Goal: Find contact information: Find contact information

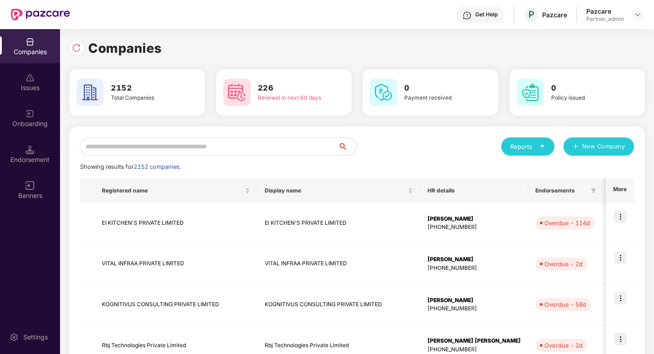
click at [142, 149] on input "text" at bounding box center [209, 146] width 258 height 18
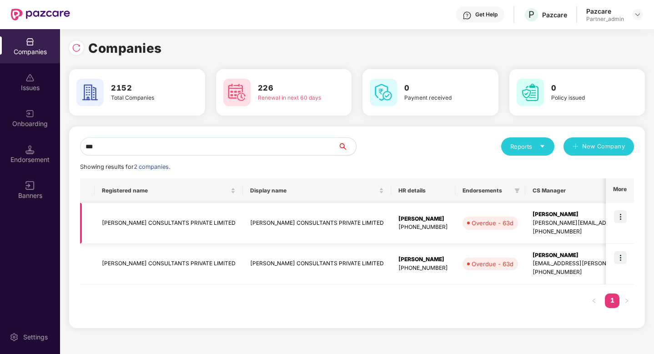
type input "***"
click at [623, 218] on img at bounding box center [620, 216] width 13 height 13
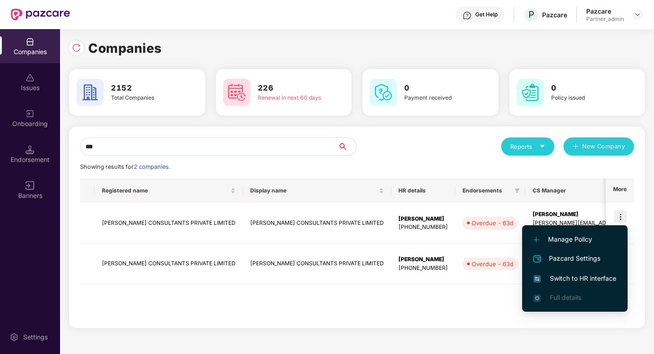
click at [589, 284] on li "Switch to HR interface" at bounding box center [575, 278] width 106 height 19
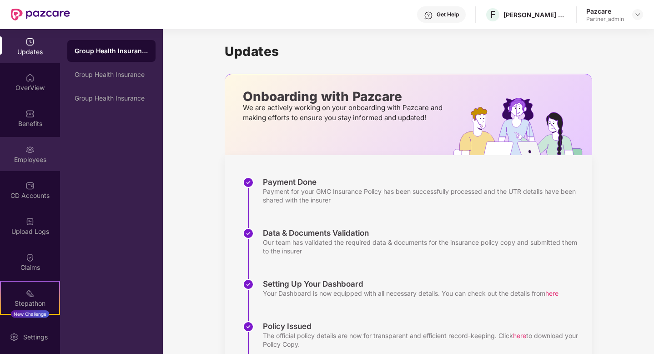
click at [31, 164] on div "Employees" at bounding box center [30, 154] width 60 height 34
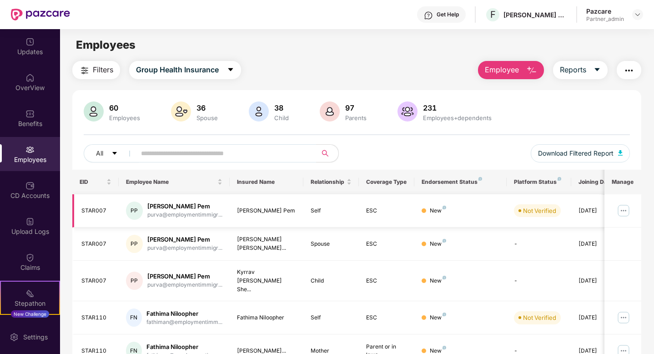
click at [624, 209] on img at bounding box center [624, 210] width 15 height 15
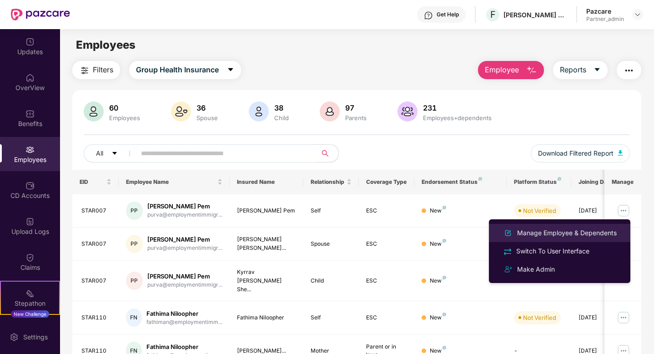
click at [572, 231] on div "Manage Employee & Dependents" at bounding box center [567, 233] width 103 height 10
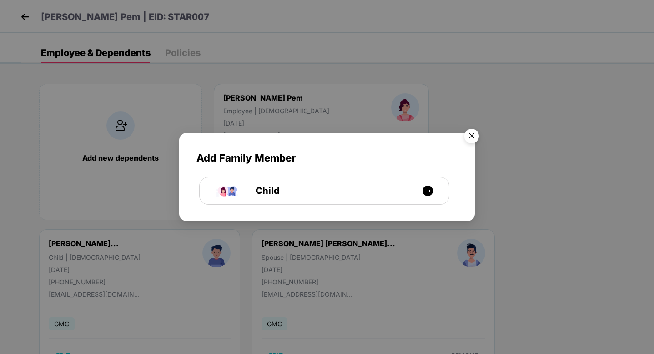
click at [471, 139] on img "Close" at bounding box center [471, 137] width 25 height 25
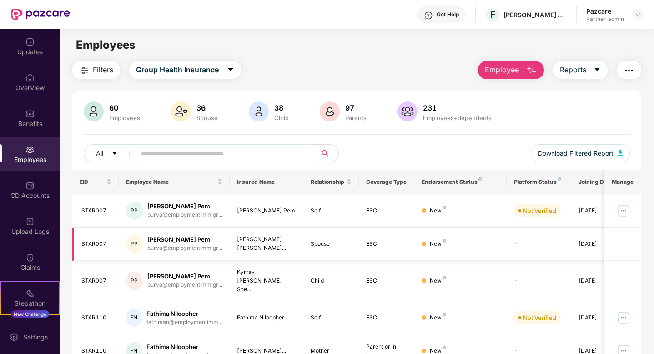
scroll to position [0, 23]
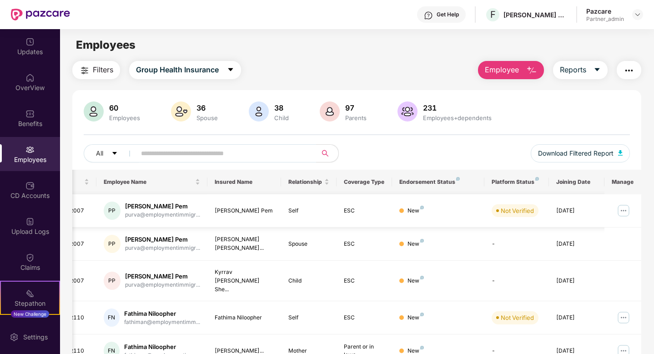
click at [625, 209] on img at bounding box center [624, 210] width 15 height 15
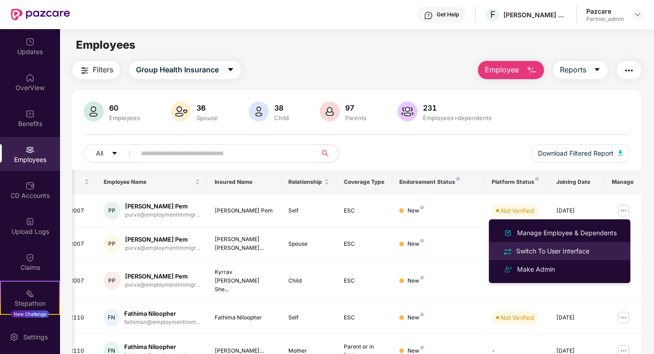
click at [580, 250] on div "Switch To User Interface" at bounding box center [553, 251] width 77 height 10
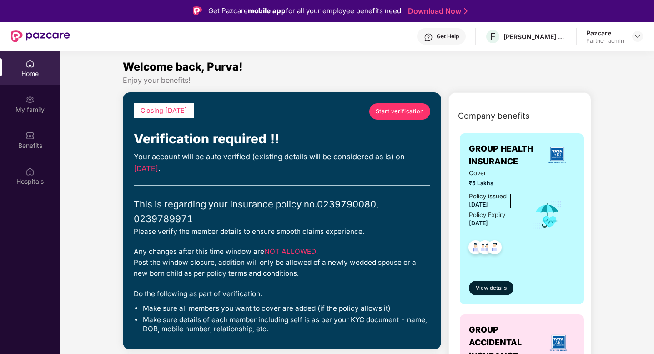
click at [389, 113] on span "Start verification" at bounding box center [400, 111] width 48 height 9
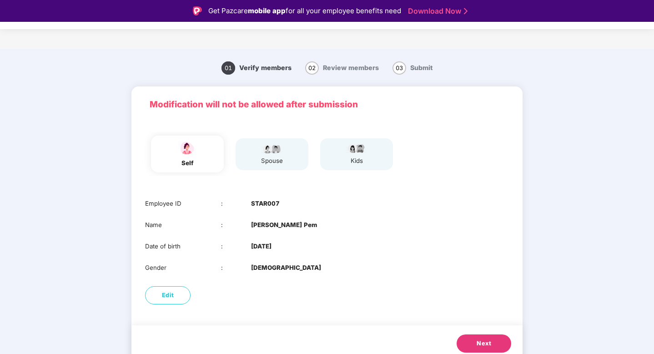
scroll to position [7, 0]
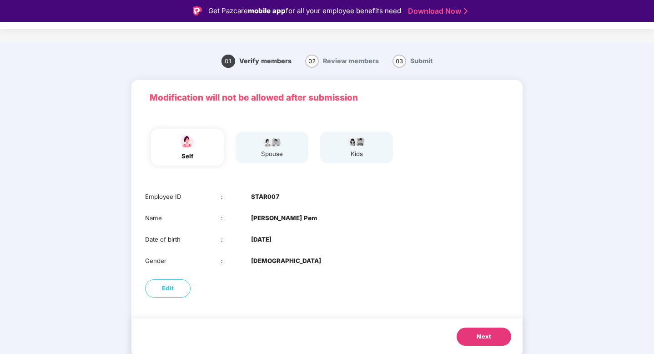
click at [487, 341] on span "Next" at bounding box center [484, 336] width 15 height 9
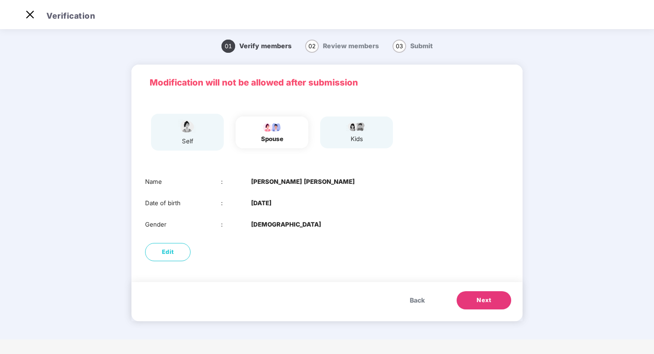
scroll to position [0, 0]
click at [486, 301] on span "Next" at bounding box center [484, 300] width 15 height 9
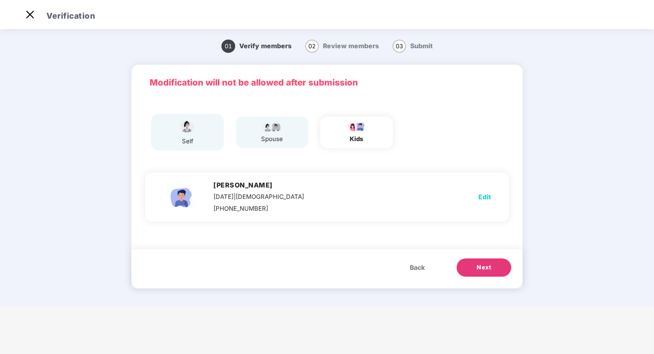
click at [51, 153] on main "01 Verify members 02 Review members 03 Submit Modification will not be allowed …" at bounding box center [327, 166] width 654 height 279
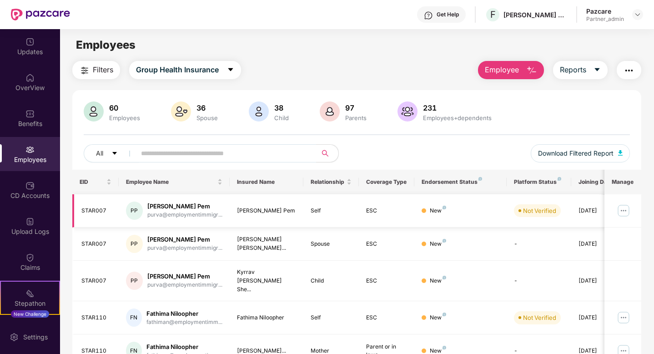
click at [622, 211] on img at bounding box center [624, 210] width 15 height 15
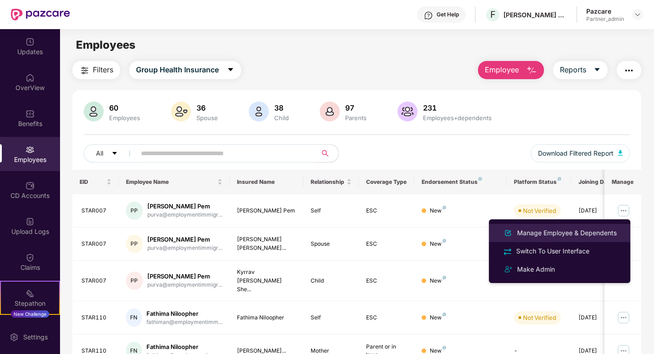
click at [519, 233] on div "Manage Employee & Dependents" at bounding box center [567, 233] width 103 height 10
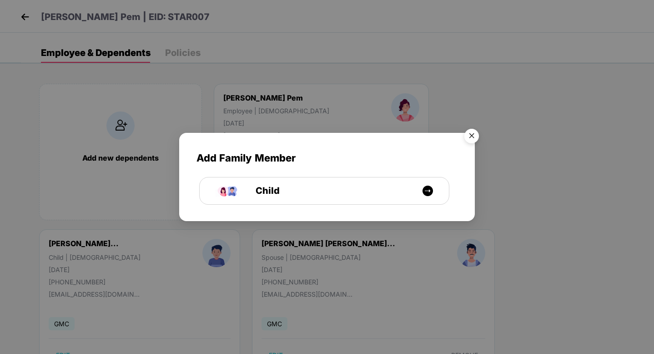
click at [473, 135] on img "Close" at bounding box center [471, 137] width 25 height 25
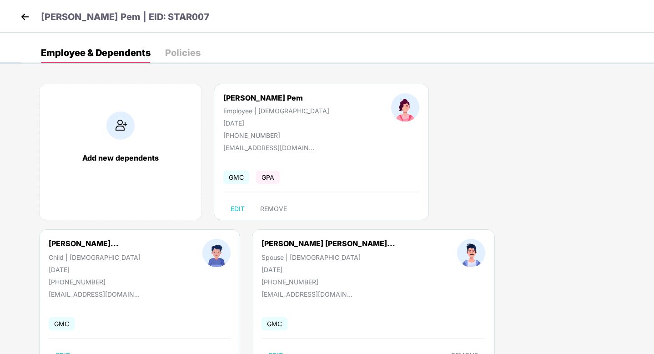
click at [187, 52] on div "Policies" at bounding box center [182, 52] width 35 height 9
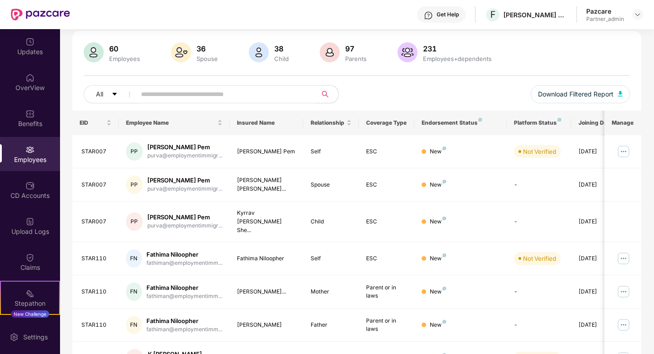
scroll to position [51, 0]
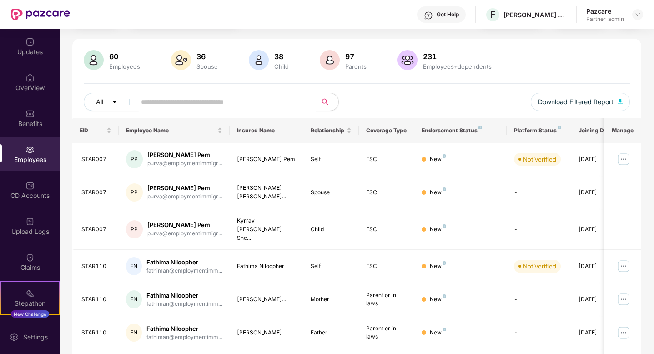
click at [346, 317] on td "Father" at bounding box center [332, 332] width 56 height 33
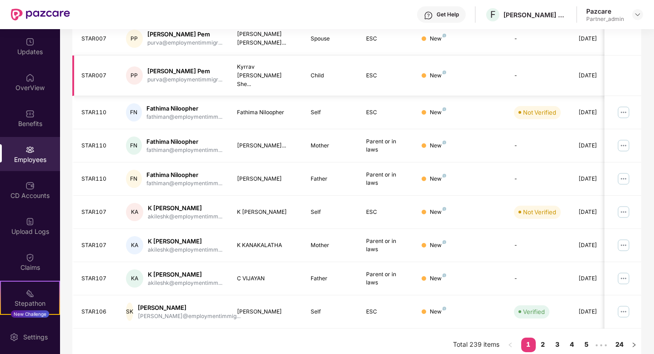
scroll to position [0, 0]
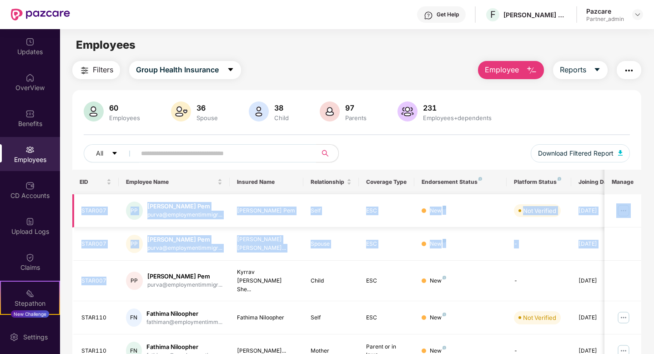
drag, startPoint x: 107, startPoint y: 281, endPoint x: 81, endPoint y: 212, distance: 73.9
click at [279, 289] on td "Kyrrav Antriksh She..." at bounding box center [267, 281] width 74 height 41
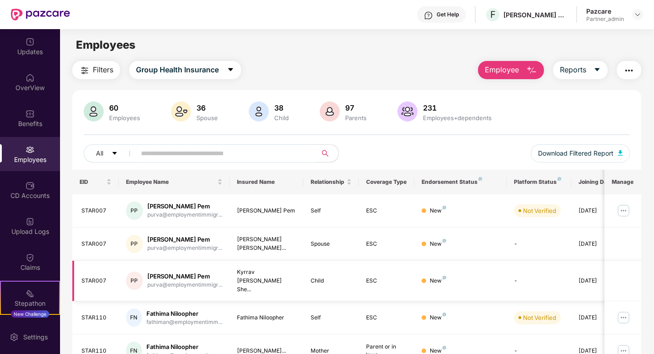
scroll to position [16, 0]
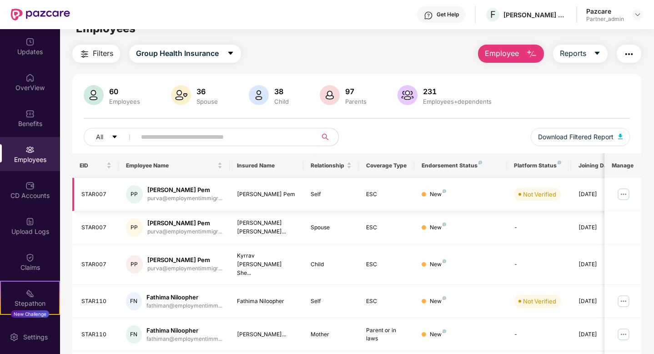
click at [624, 197] on img at bounding box center [624, 194] width 15 height 15
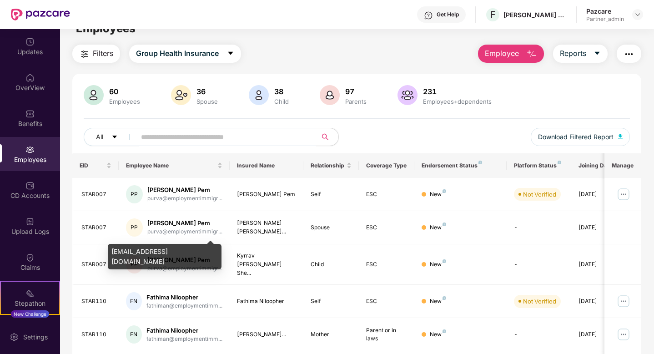
drag, startPoint x: 121, startPoint y: 263, endPoint x: 111, endPoint y: 254, distance: 12.6
click at [111, 254] on div "purva@employmentimmigration.com" at bounding box center [165, 256] width 114 height 25
copy div "purva@employmentimmigration.com"
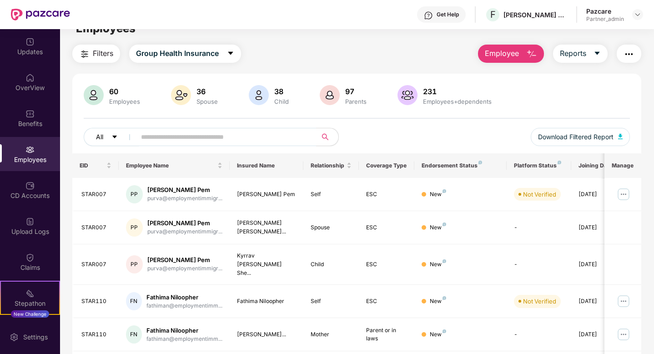
scroll to position [0, 0]
